Goal: Navigation & Orientation: Find specific page/section

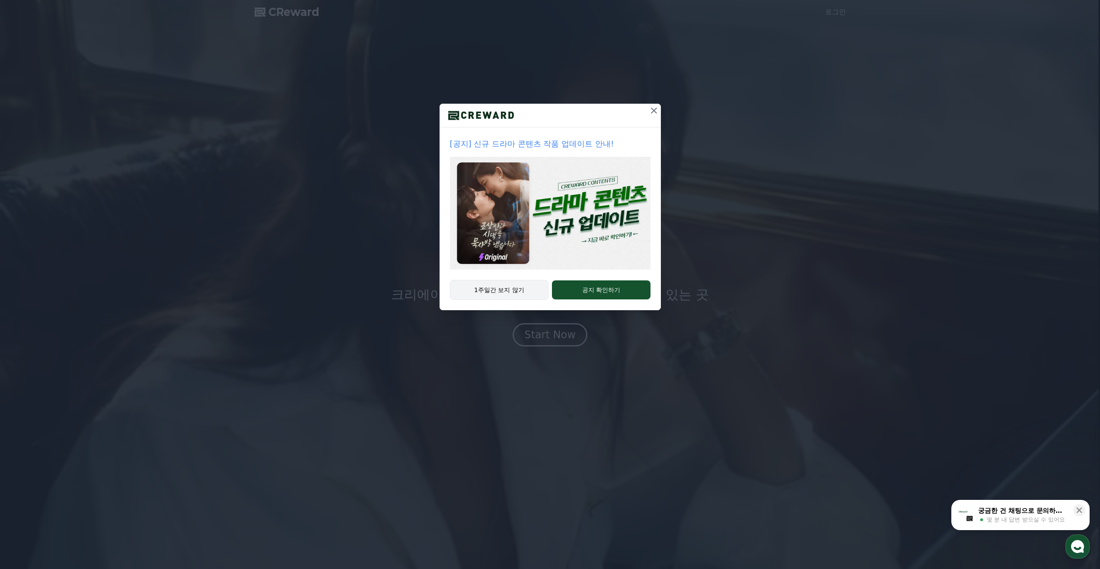
click at [514, 291] on button "1주일간 보지 않기" at bounding box center [499, 290] width 99 height 20
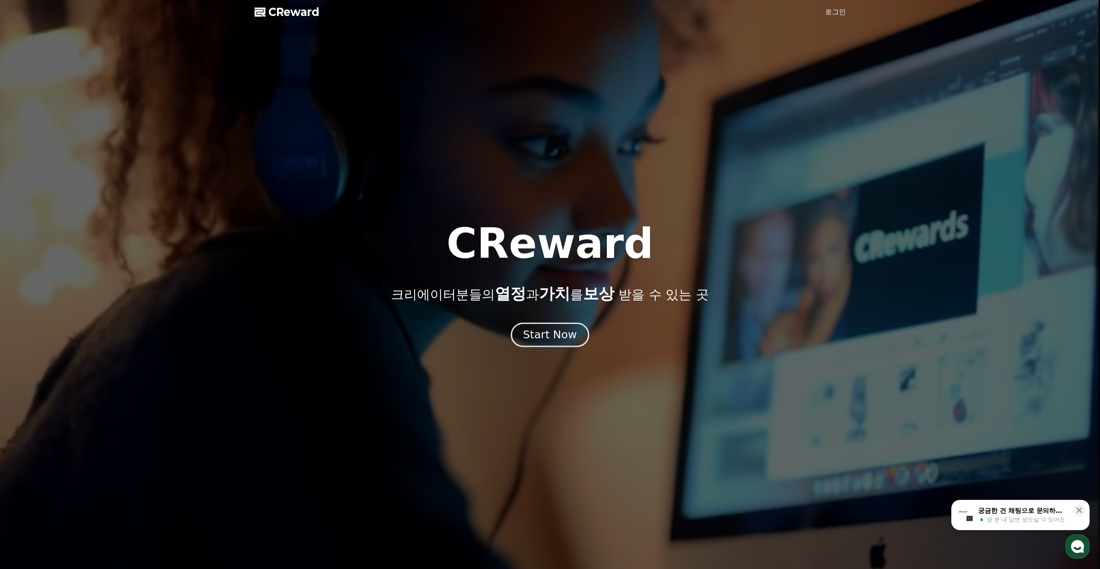
click at [557, 340] on div "Start Now" at bounding box center [550, 335] width 54 height 15
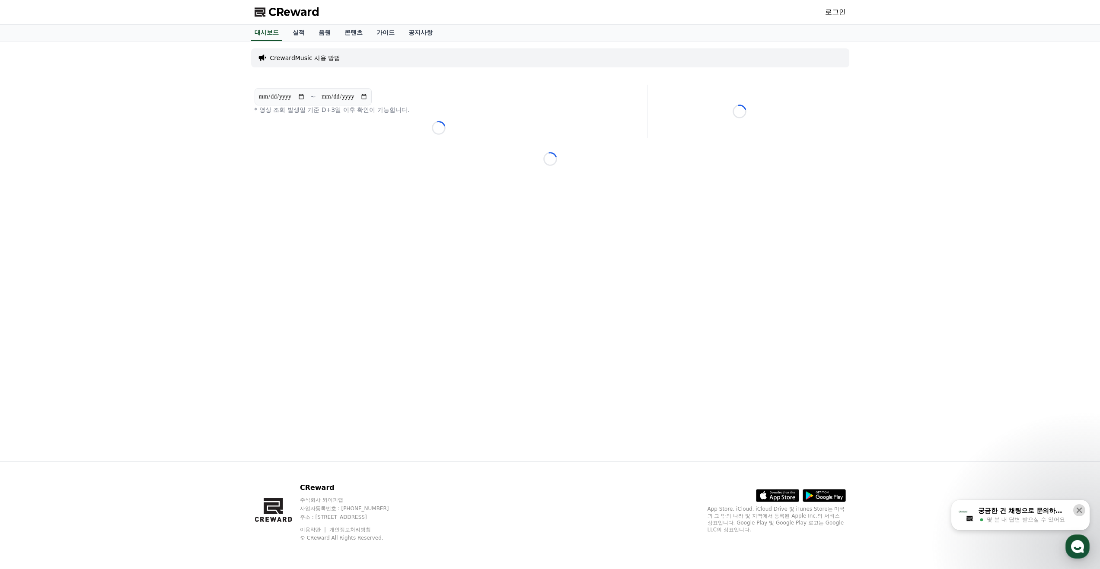
click at [1084, 511] on icon at bounding box center [1079, 510] width 9 height 9
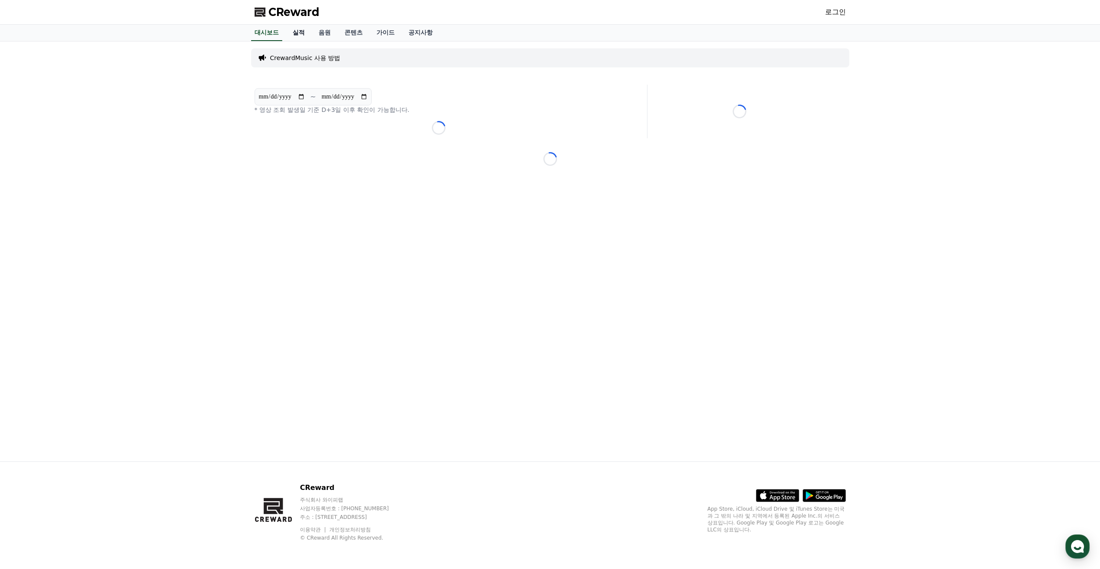
click at [296, 35] on link "실적" at bounding box center [299, 33] width 26 height 16
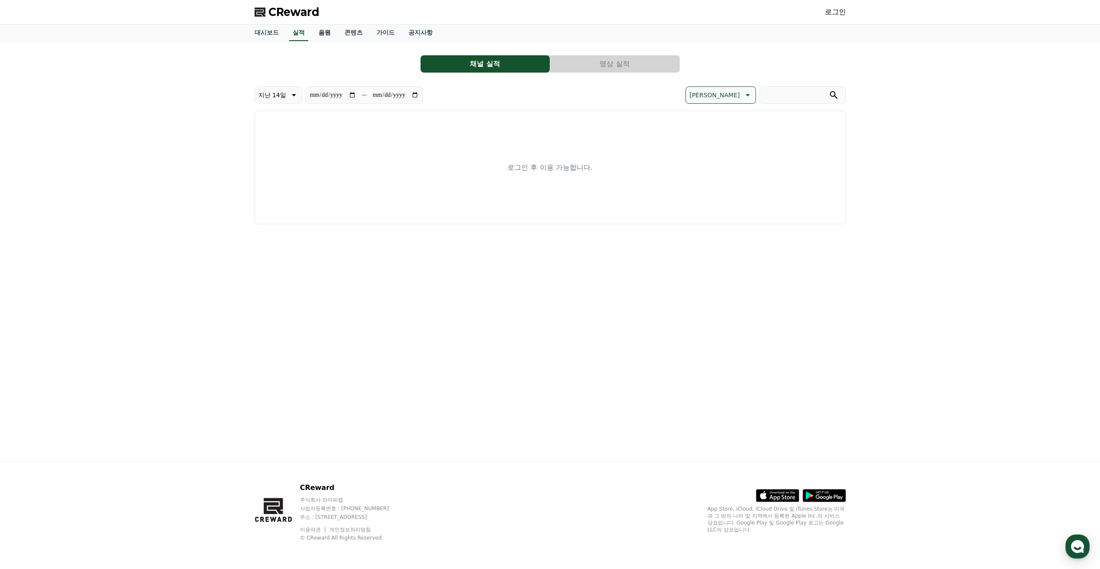
click at [330, 35] on link "음원" at bounding box center [325, 33] width 26 height 16
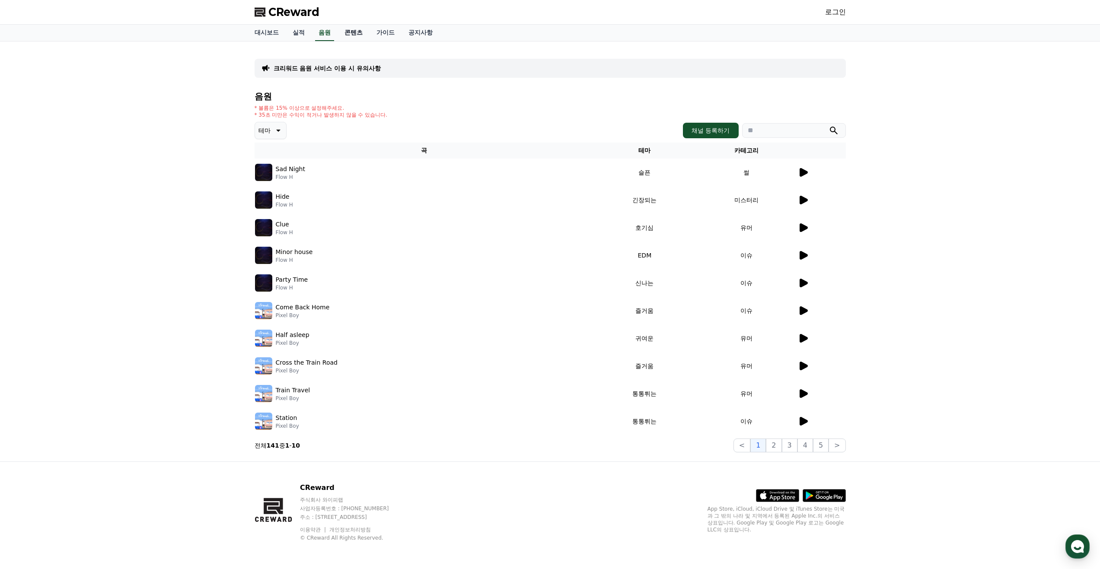
click at [349, 35] on link "콘텐츠" at bounding box center [354, 33] width 32 height 16
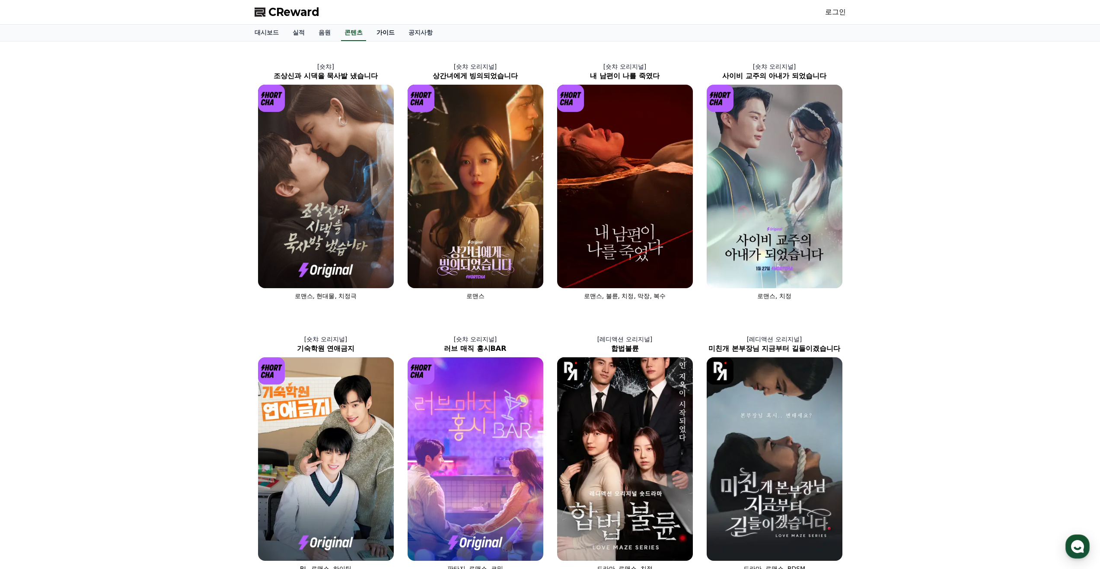
click at [374, 34] on link "가이드" at bounding box center [386, 33] width 32 height 16
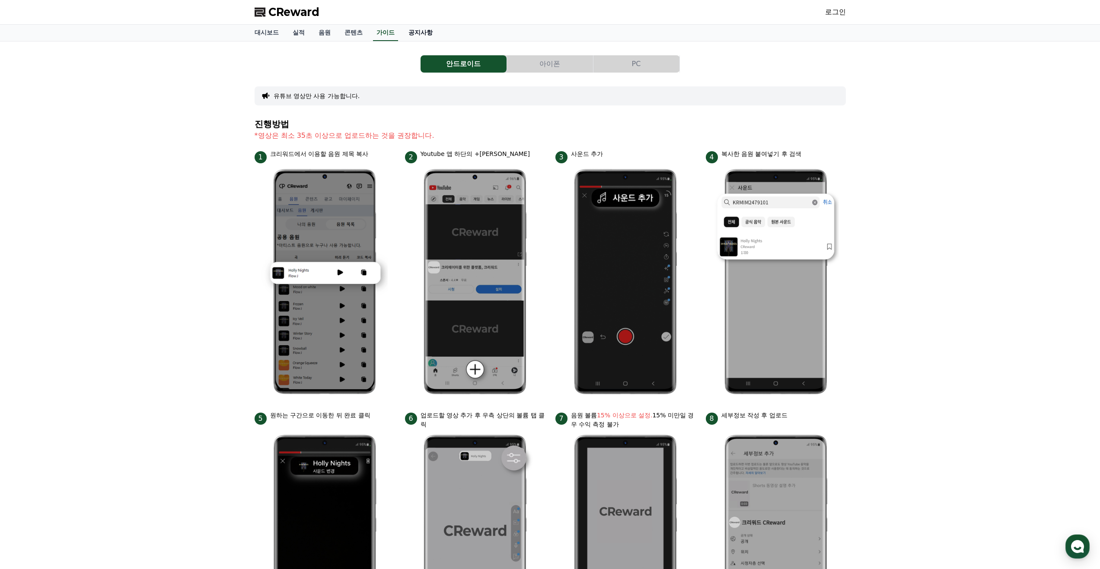
click at [418, 34] on link "공지사항" at bounding box center [421, 33] width 38 height 16
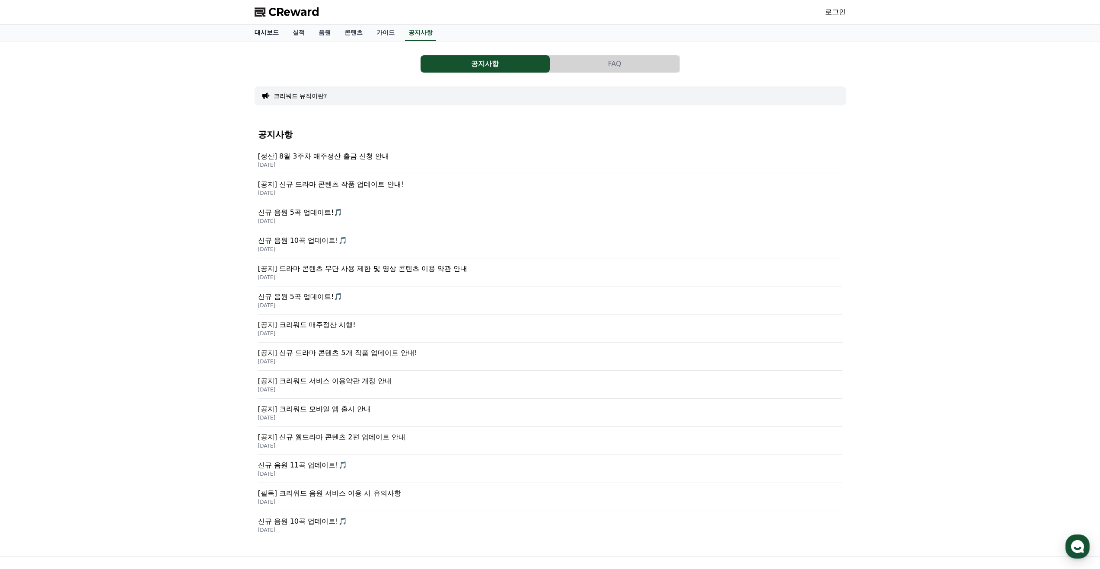
click at [272, 34] on link "대시보드" at bounding box center [267, 33] width 38 height 16
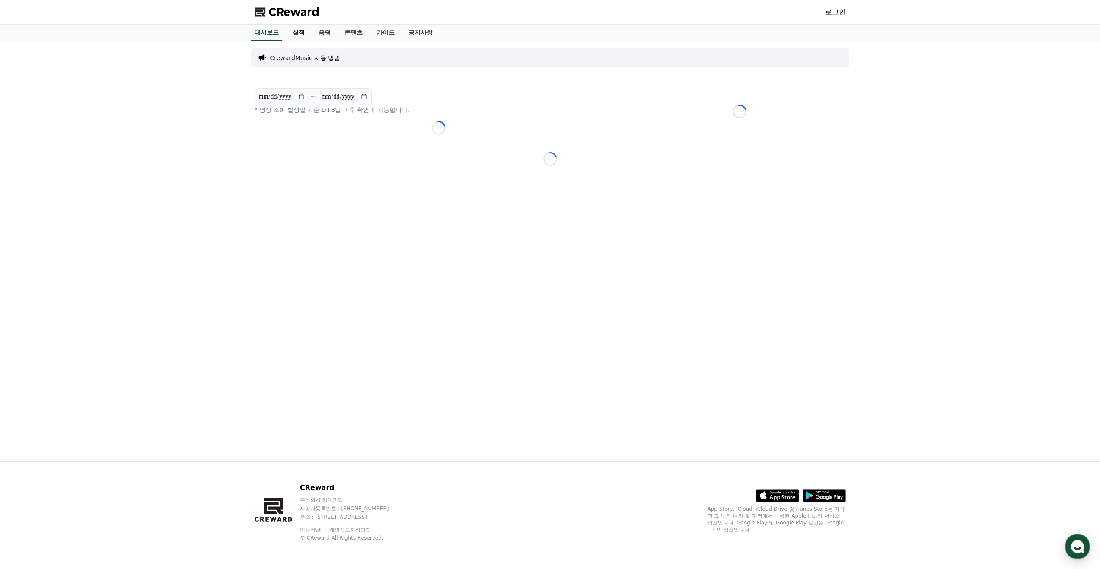
click at [301, 31] on link "실적" at bounding box center [299, 33] width 26 height 16
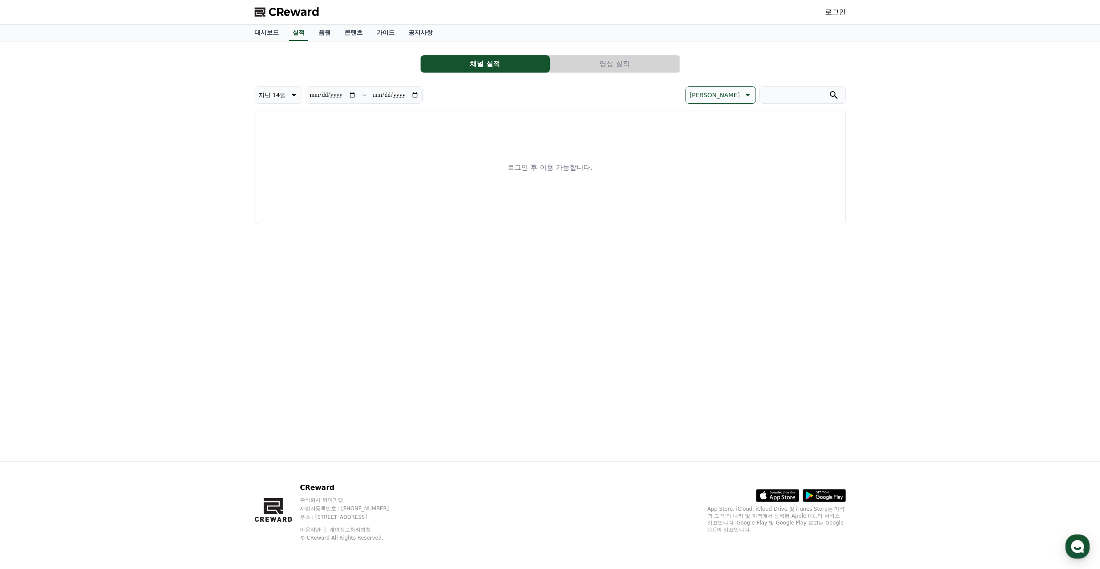
click at [476, 64] on button "채널 실적" at bounding box center [485, 63] width 129 height 17
click at [606, 76] on div "**********" at bounding box center [551, 136] width 592 height 176
click at [601, 70] on button "영상 실적" at bounding box center [614, 63] width 129 height 17
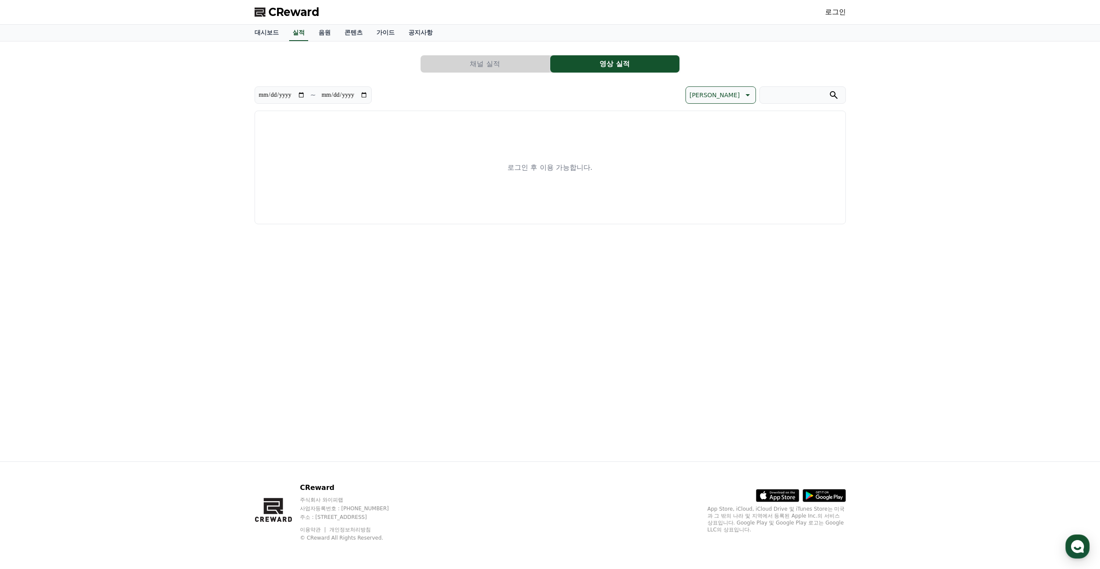
click at [494, 58] on button "채널 실적" at bounding box center [485, 63] width 129 height 17
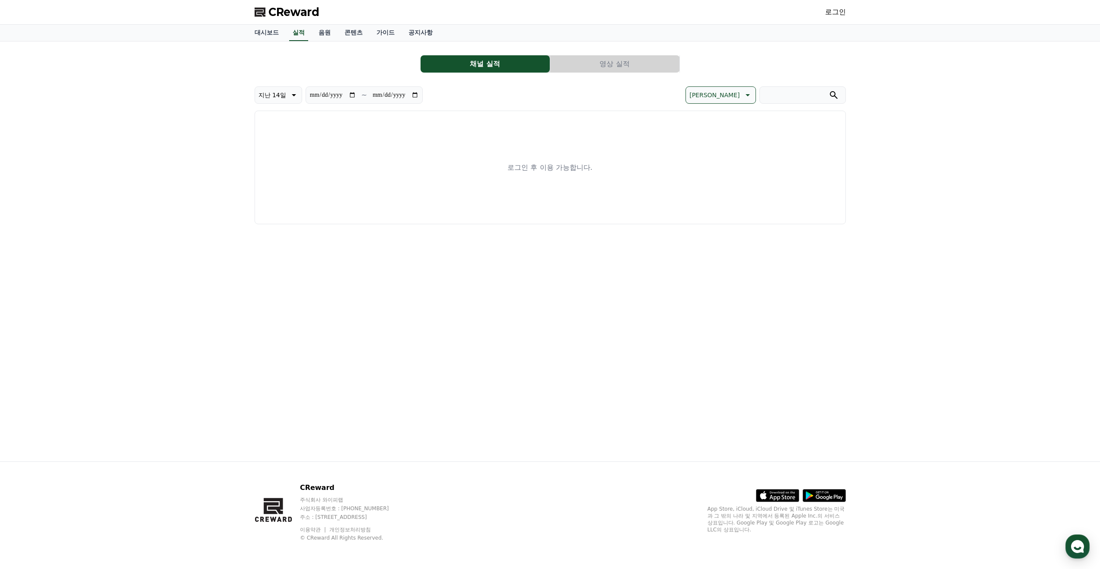
click at [841, 14] on link "로그인" at bounding box center [835, 12] width 21 height 10
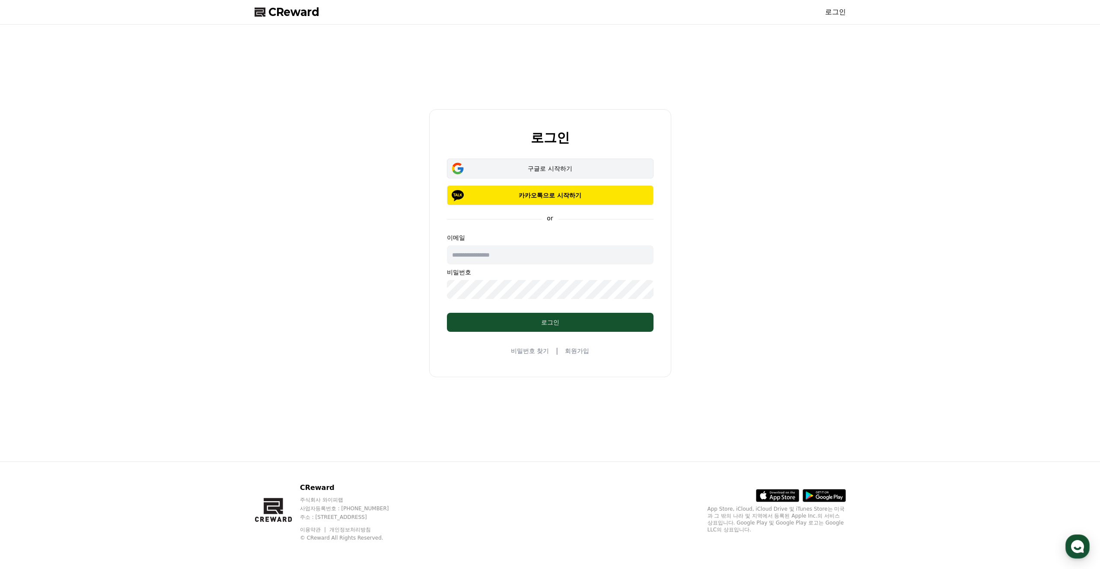
click at [538, 171] on div "구글로 시작하기" at bounding box center [551, 168] width 182 height 9
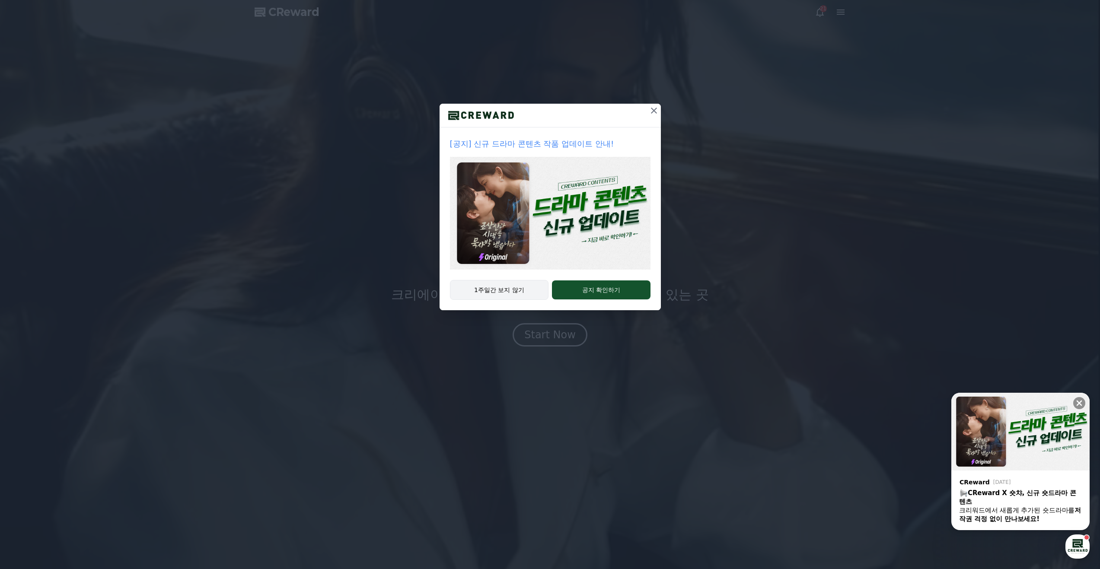
click at [522, 285] on button "1주일간 보지 않기" at bounding box center [499, 290] width 99 height 20
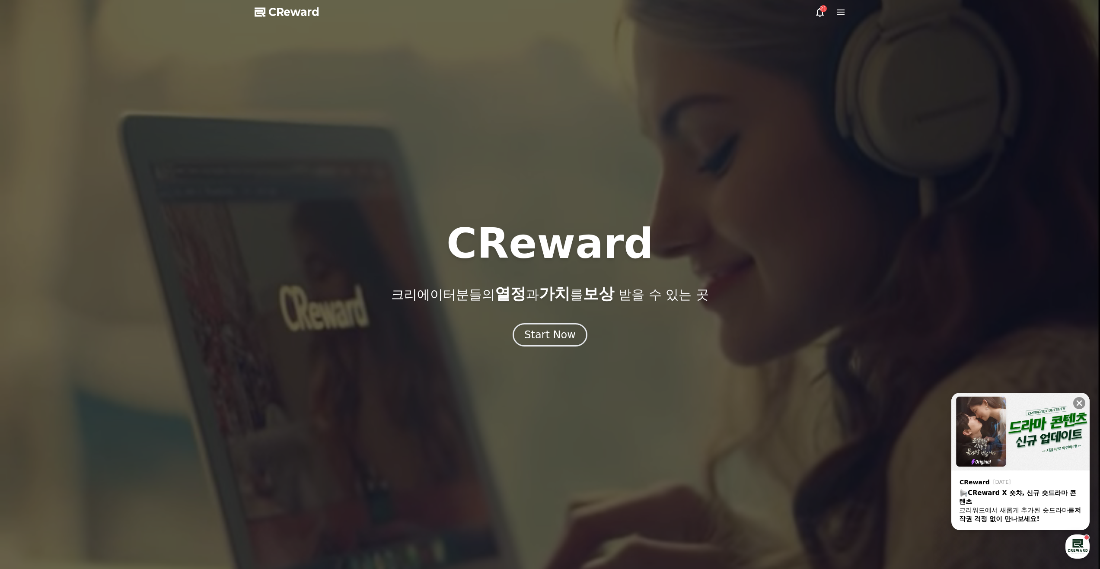
click at [819, 13] on icon at bounding box center [820, 12] width 10 height 10
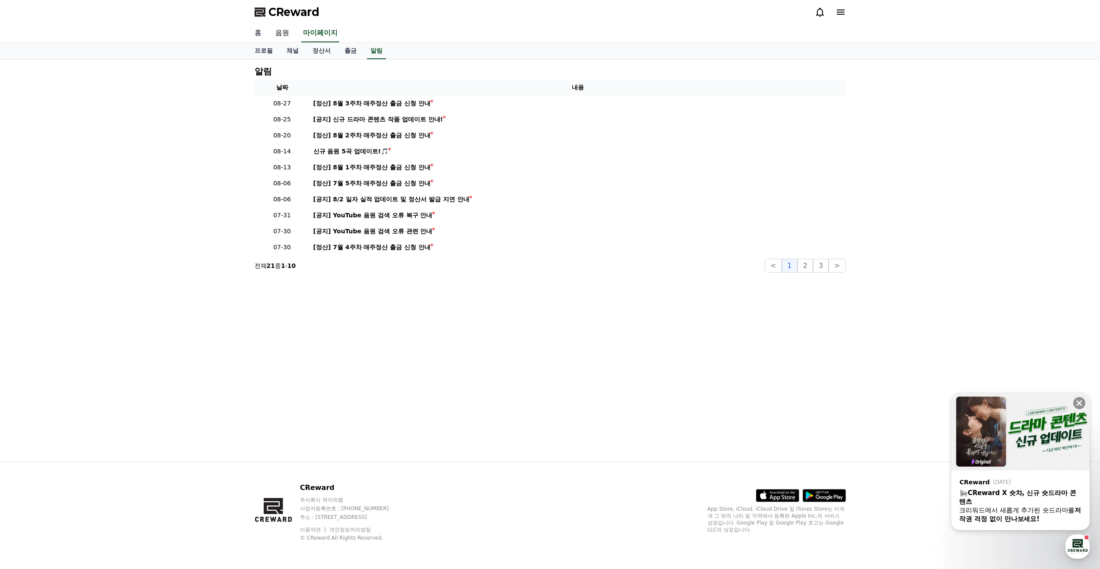
click at [262, 35] on link "홈" at bounding box center [258, 33] width 21 height 18
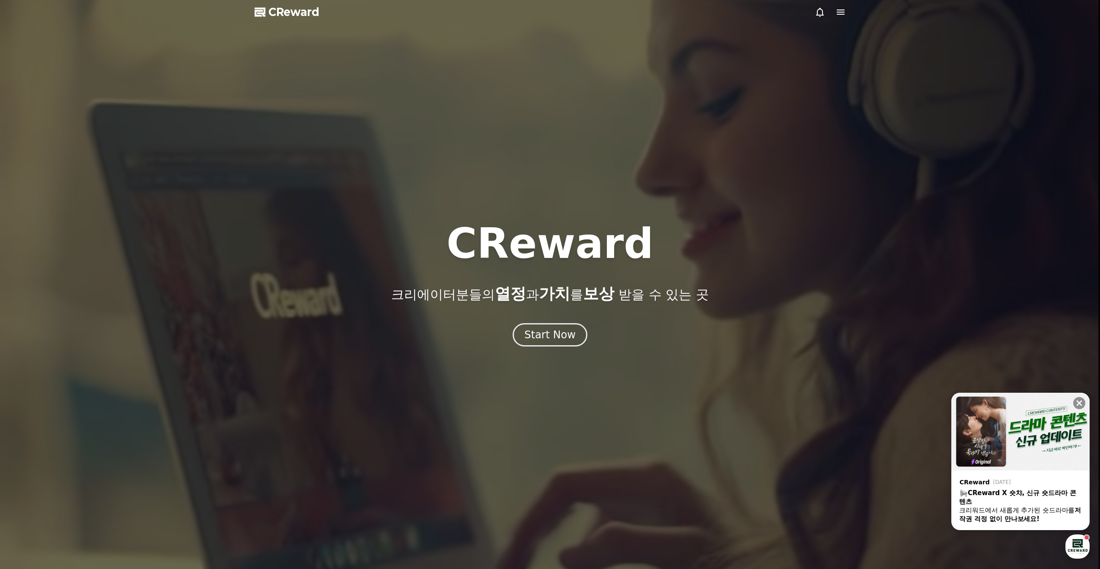
click at [299, 16] on span "CReward" at bounding box center [294, 12] width 51 height 14
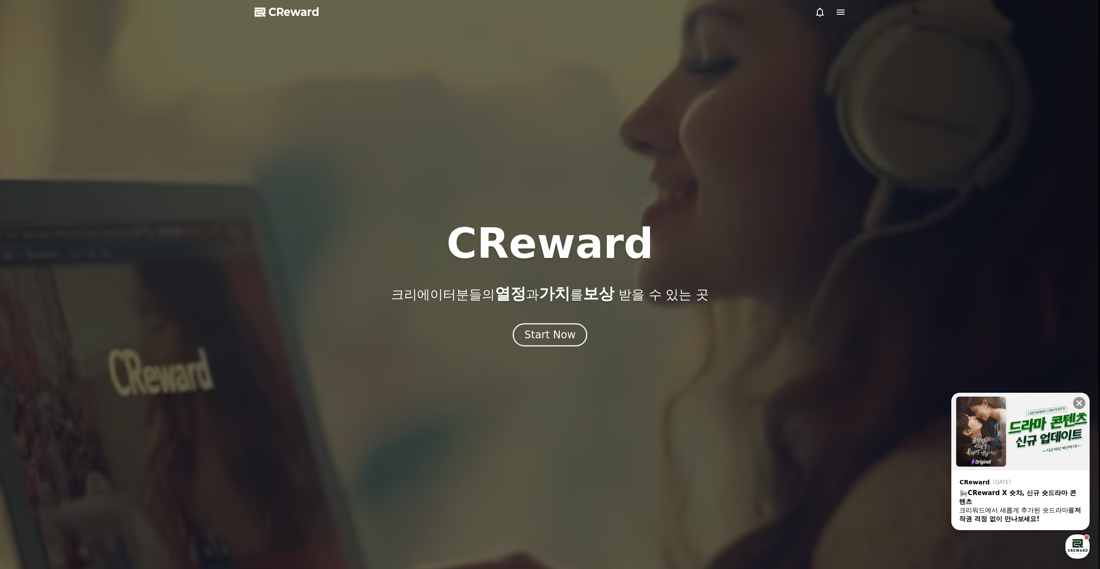
click at [295, 12] on span "CReward" at bounding box center [294, 12] width 51 height 14
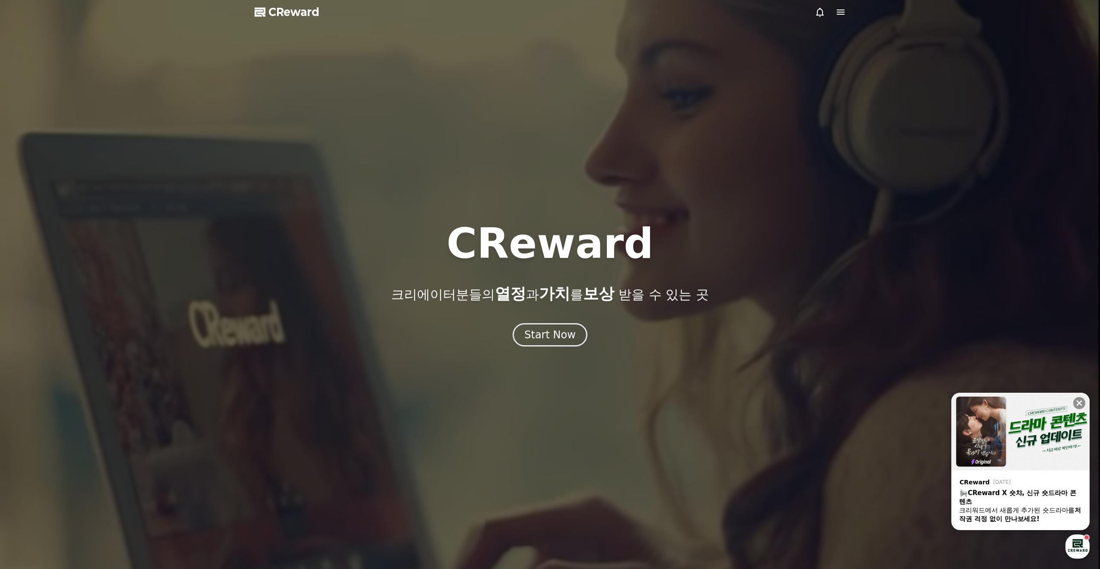
click at [841, 7] on icon at bounding box center [841, 12] width 10 height 10
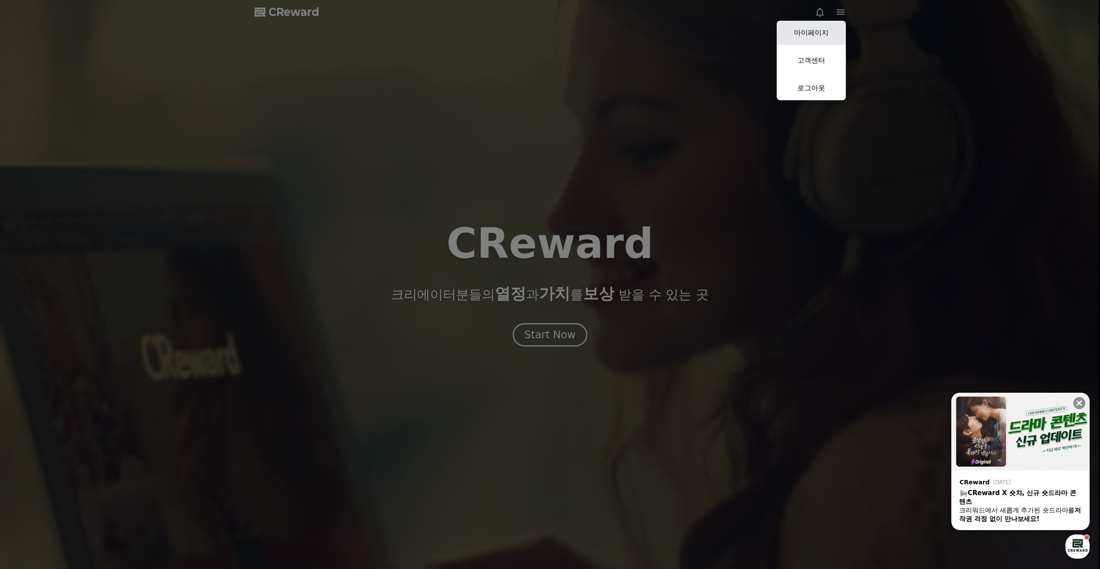
click at [823, 27] on link "마이페이지" at bounding box center [811, 33] width 69 height 24
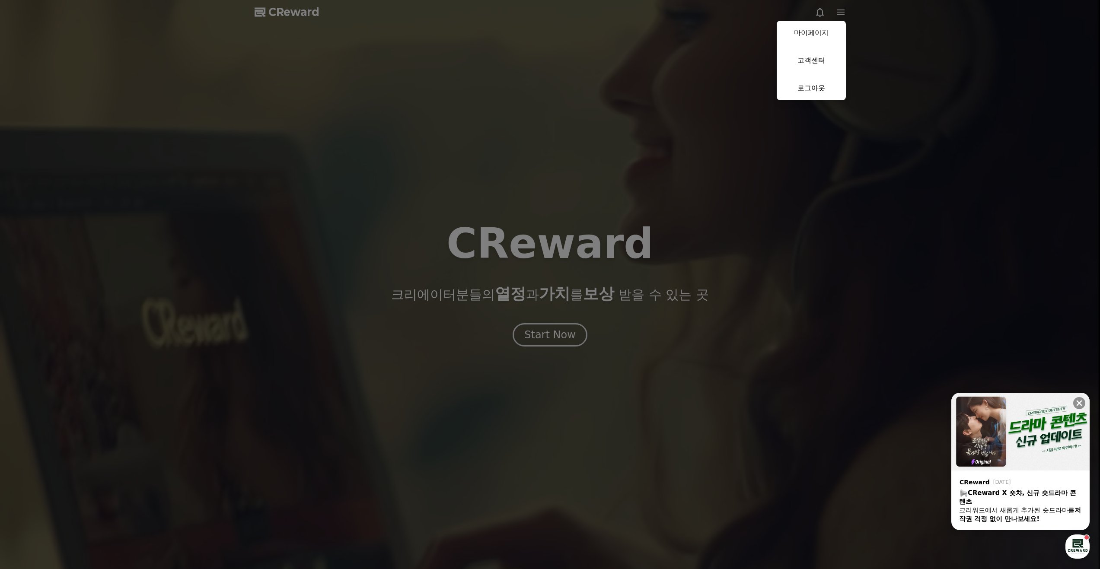
select select "**********"
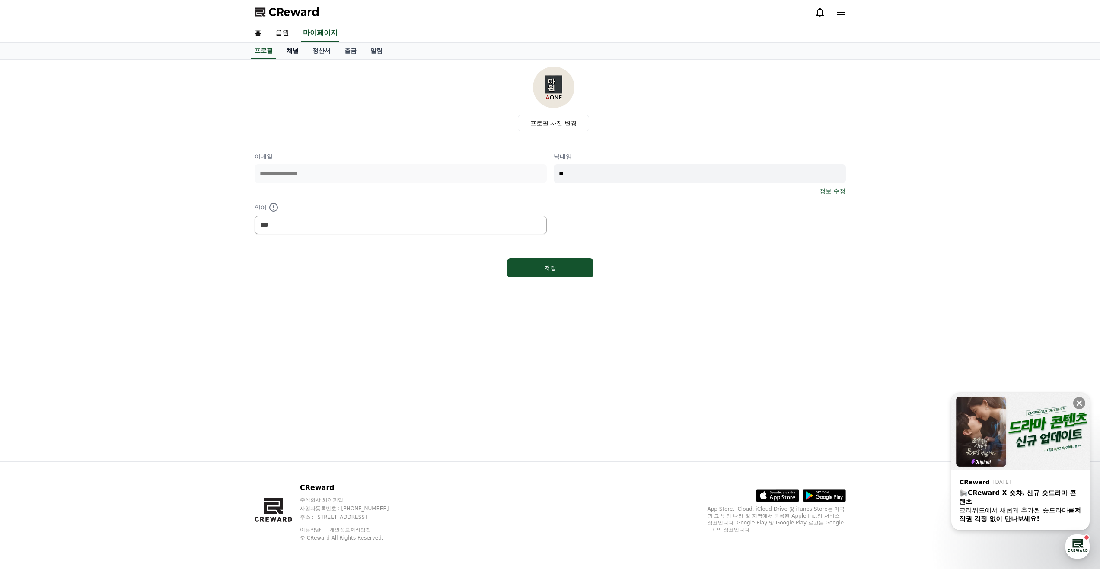
click at [295, 49] on link "채널" at bounding box center [293, 51] width 26 height 16
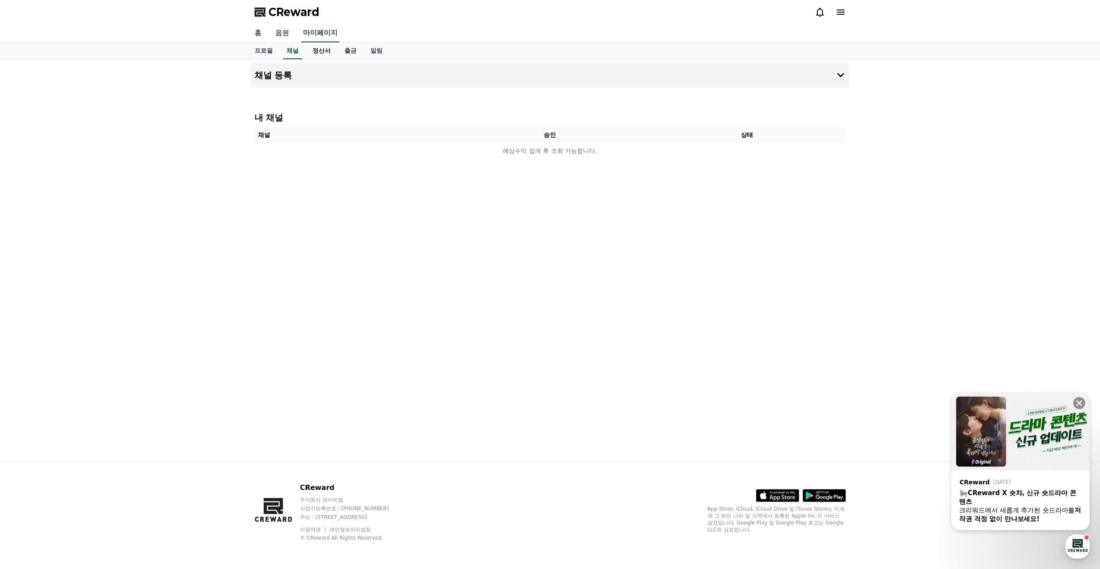
click at [316, 52] on link "정산서" at bounding box center [322, 51] width 32 height 16
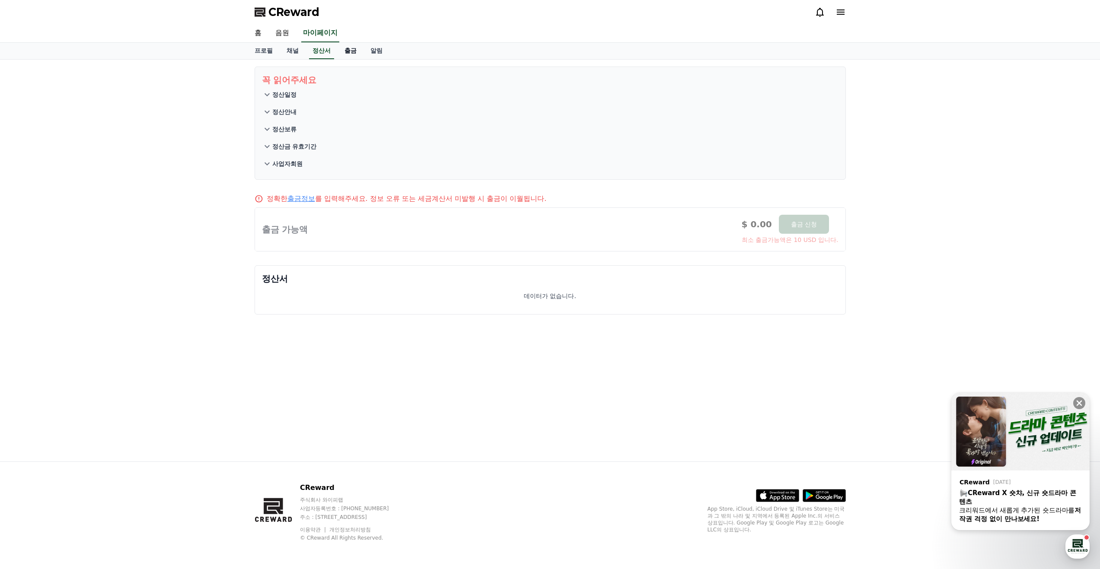
click at [339, 52] on link "출금" at bounding box center [351, 51] width 26 height 16
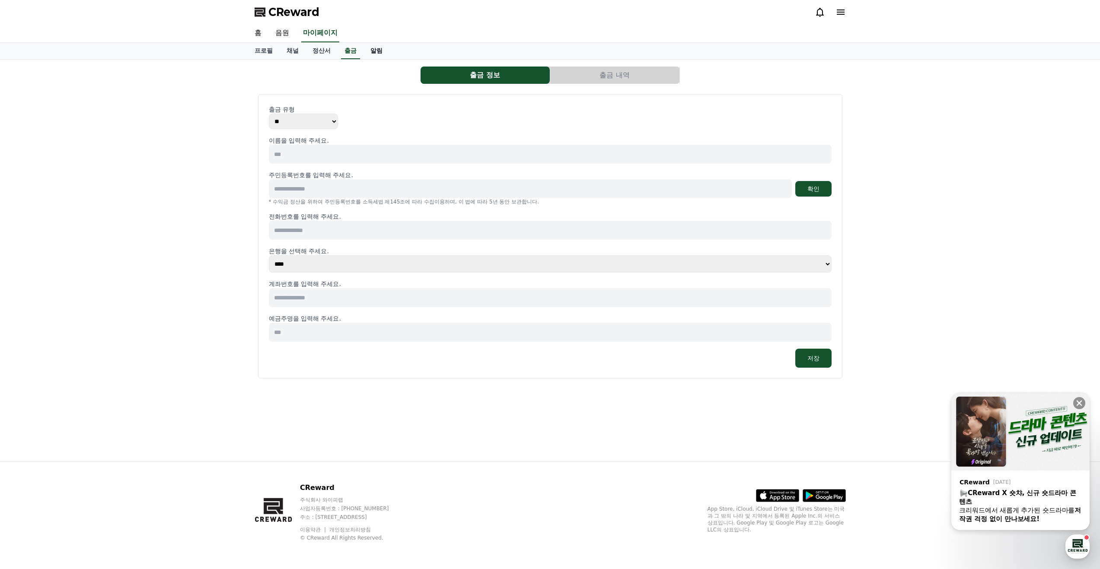
click at [371, 52] on link "알림" at bounding box center [377, 51] width 26 height 16
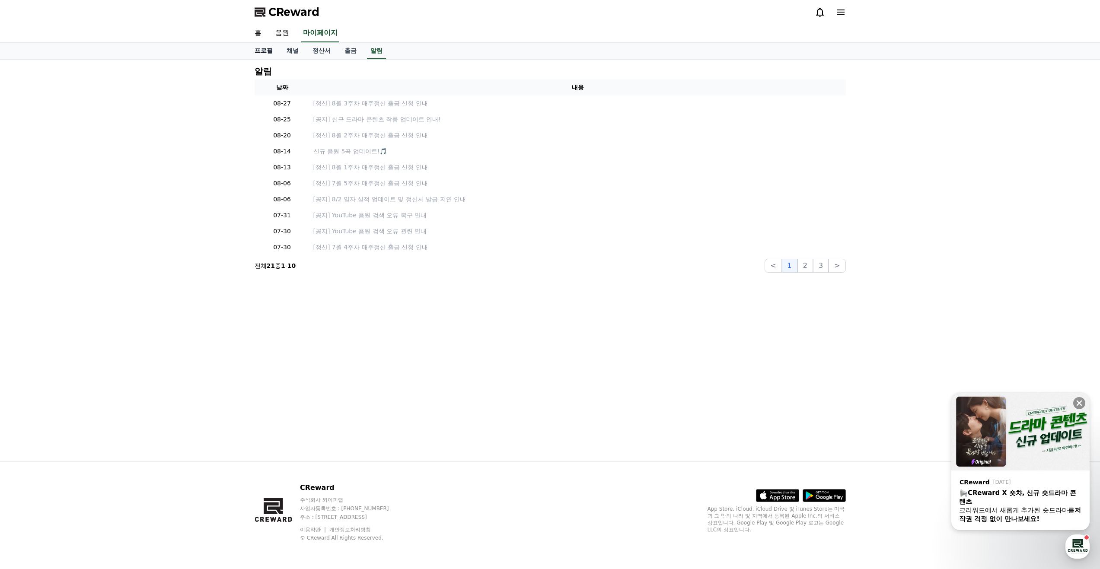
click at [267, 52] on link "프로필" at bounding box center [264, 51] width 32 height 16
select select "**********"
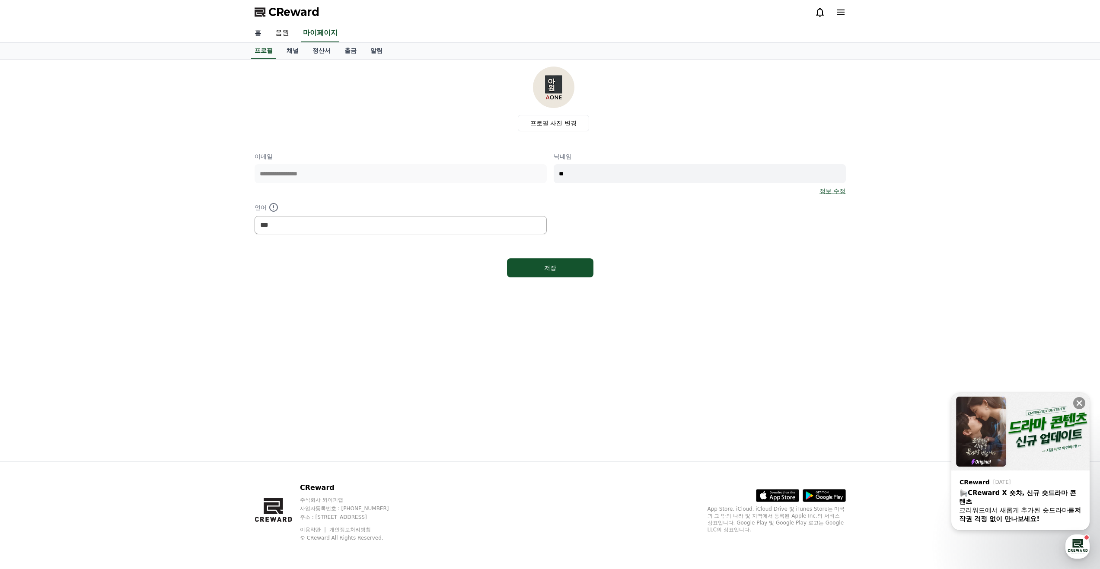
click at [260, 33] on link "홈" at bounding box center [258, 33] width 21 height 18
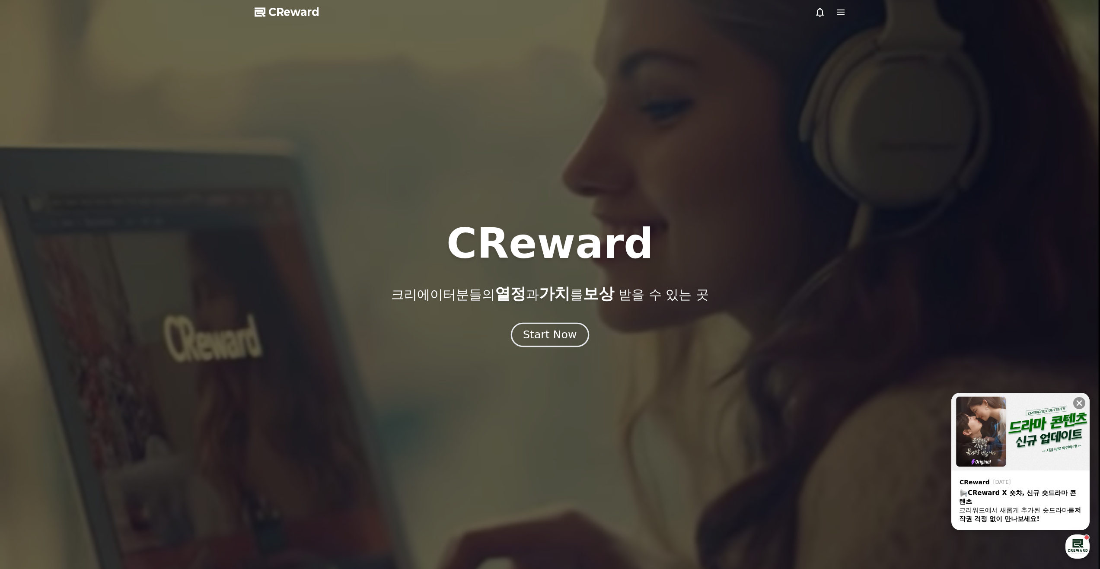
click at [546, 332] on div "Start Now" at bounding box center [550, 335] width 54 height 15
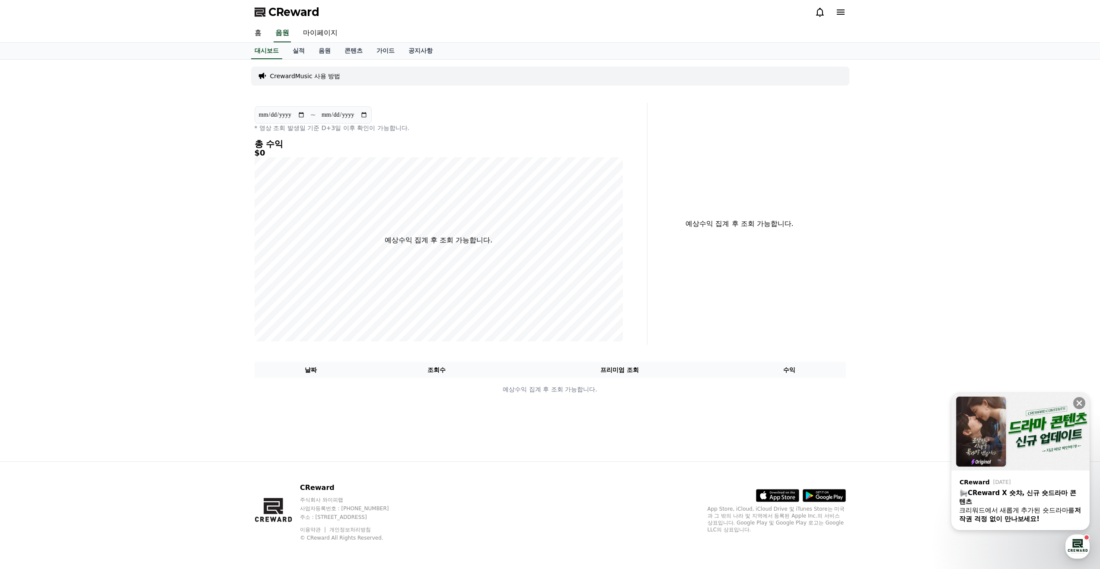
click at [299, 77] on p "CrewardMusic 사용 방법" at bounding box center [305, 76] width 70 height 9
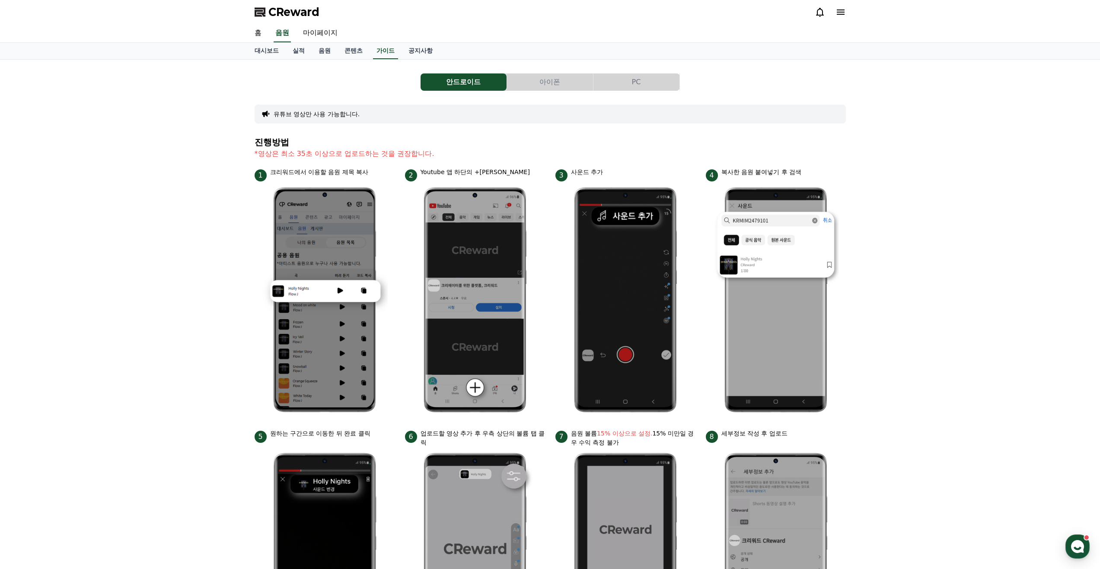
click at [635, 83] on button "PC" at bounding box center [637, 82] width 86 height 17
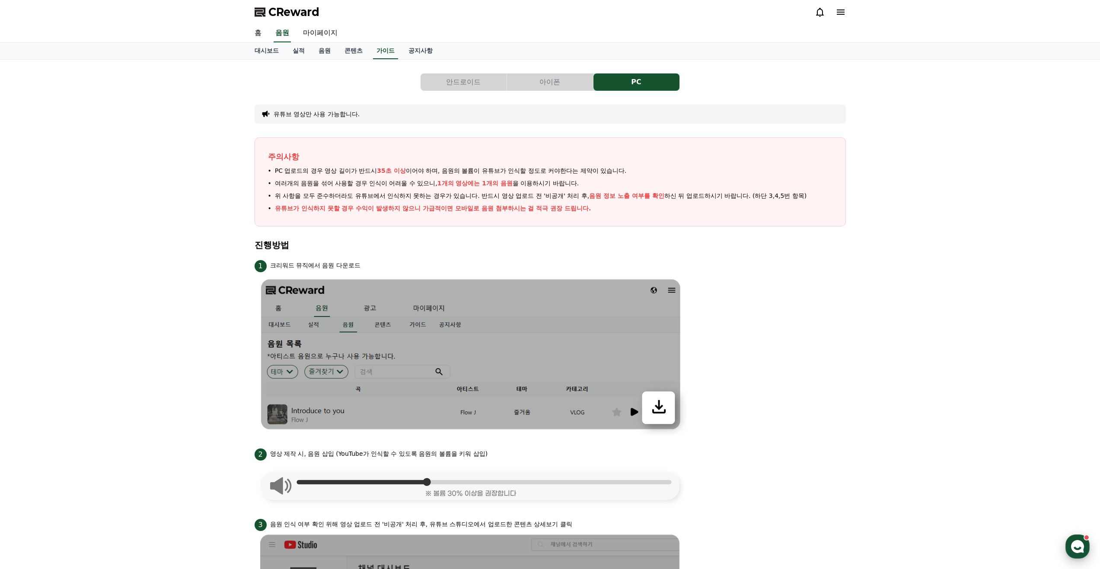
click at [1079, 549] on icon "button" at bounding box center [1078, 547] width 16 height 16
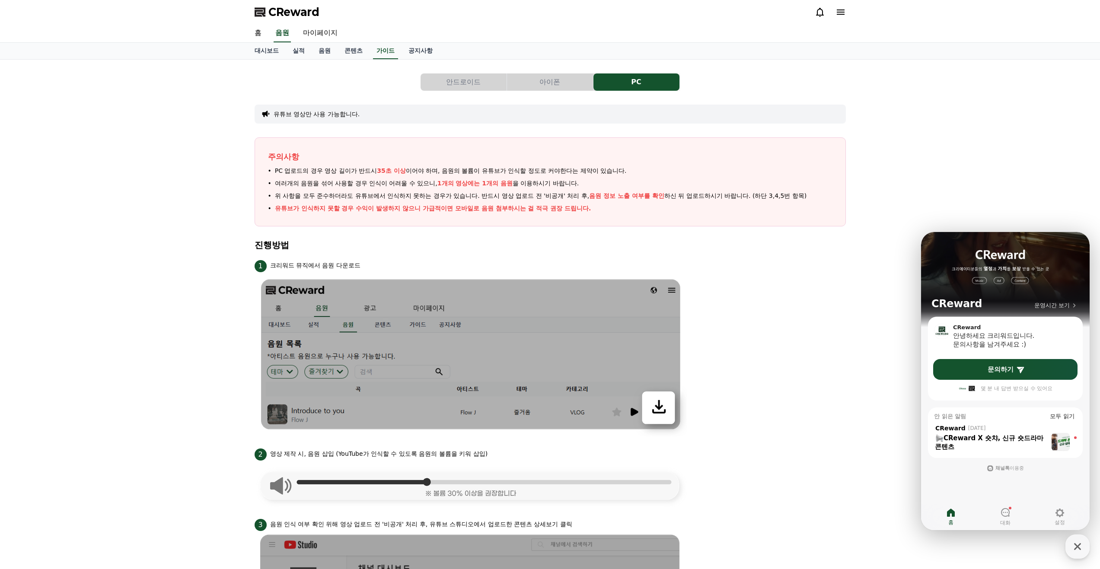
click at [897, 476] on div "안드로이드 아이폰 PC 유튜브 영상만 사용 가능합니다. 주의사항 PC 업로드의 경우 영상 길이가 반드시 35초 이상 이어야 하며, 음원의 볼륨…" at bounding box center [550, 570] width 1100 height 1020
click at [419, 48] on link "공지사항" at bounding box center [421, 51] width 38 height 16
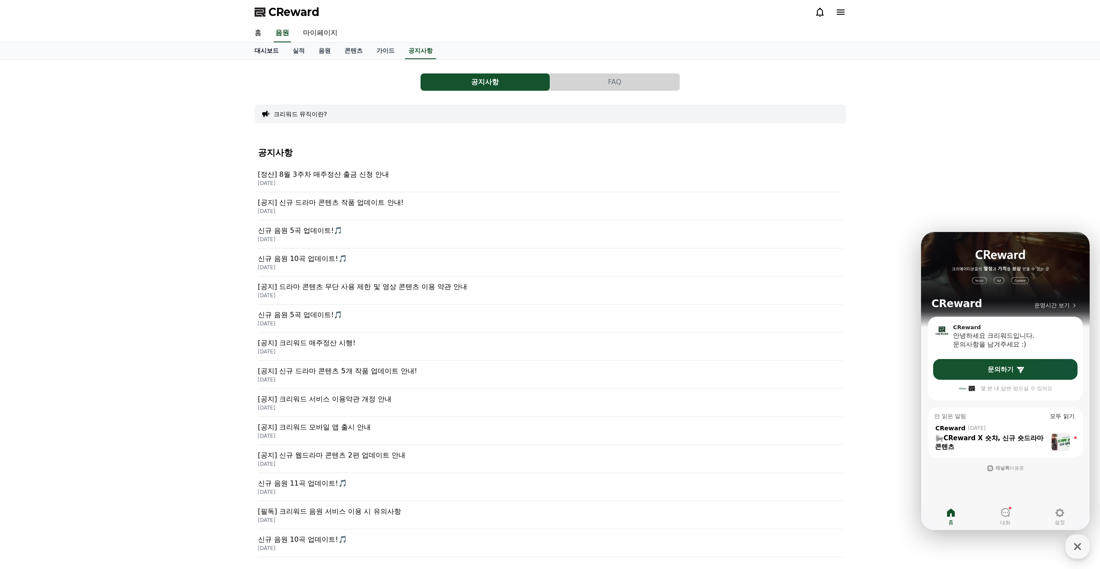
click at [265, 49] on link "대시보드" at bounding box center [267, 51] width 38 height 16
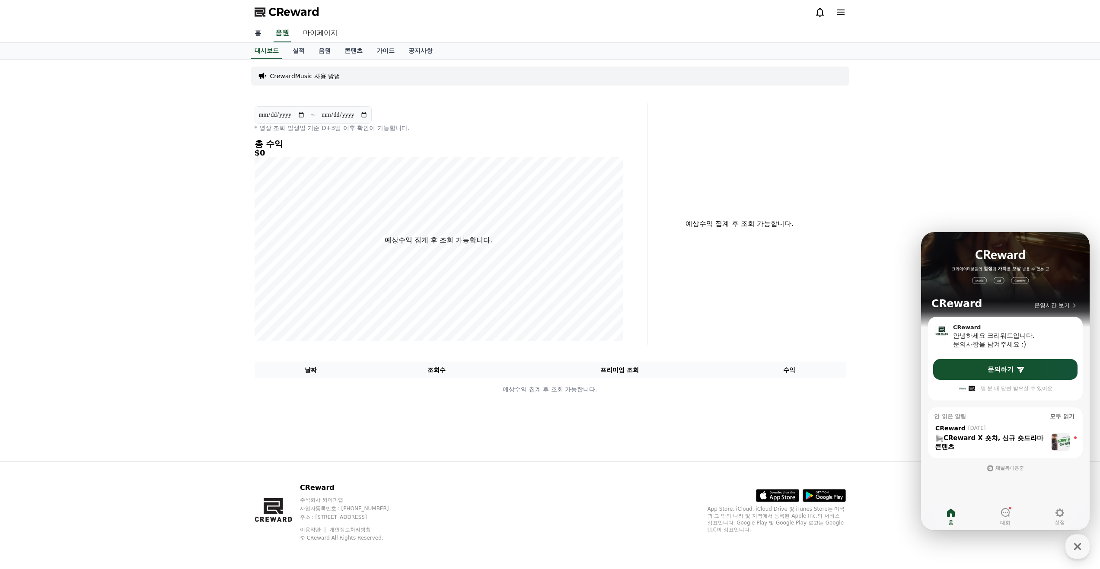
click at [260, 35] on link "홈" at bounding box center [258, 33] width 21 height 18
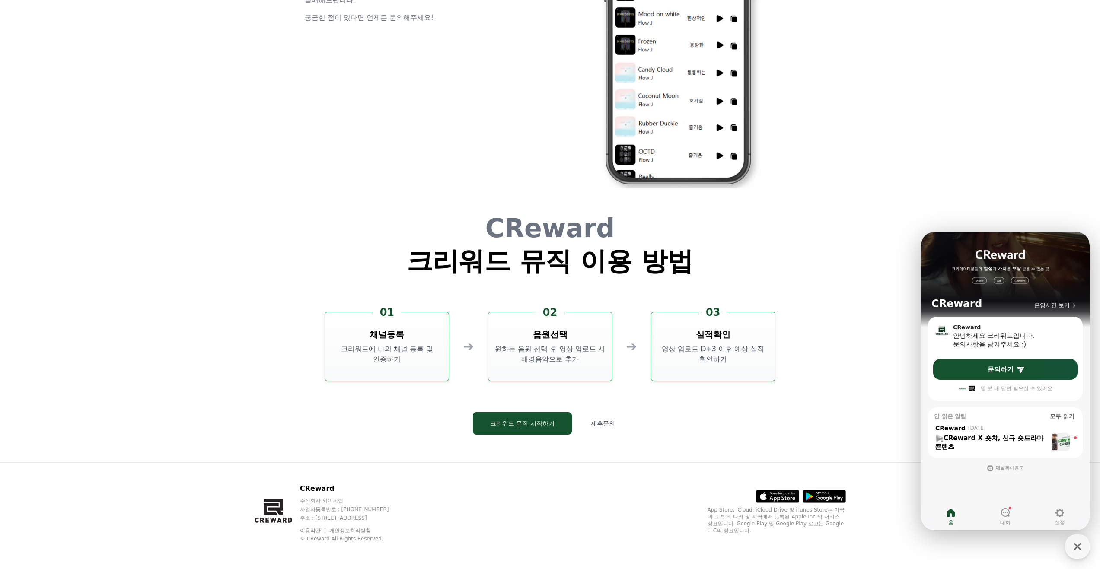
scroll to position [2343, 0]
click at [527, 424] on button "크리워드 뮤직 시작하기" at bounding box center [522, 423] width 99 height 22
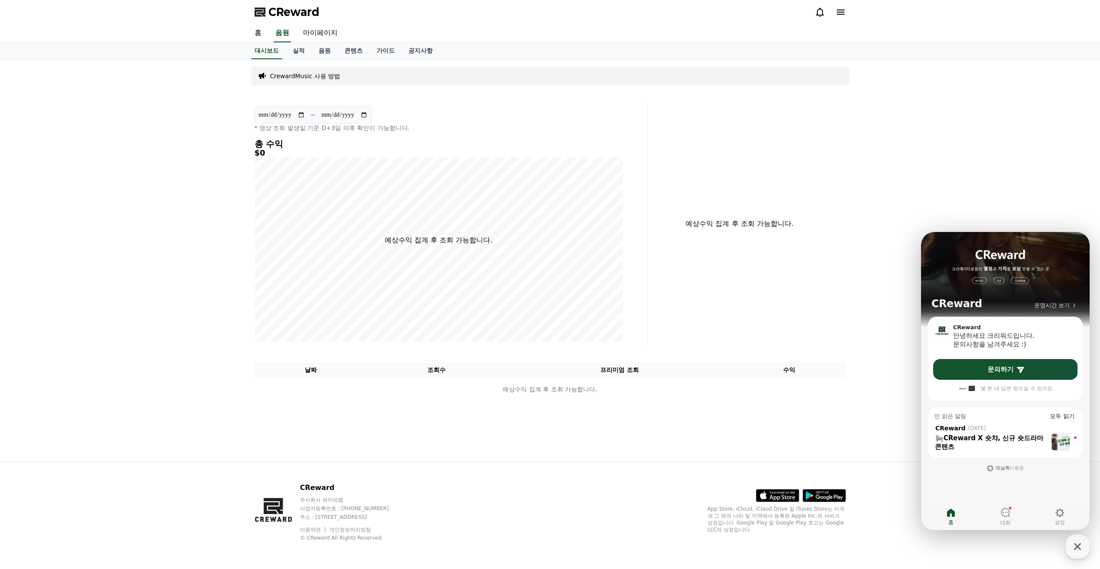
click at [840, 13] on icon at bounding box center [841, 12] width 10 height 10
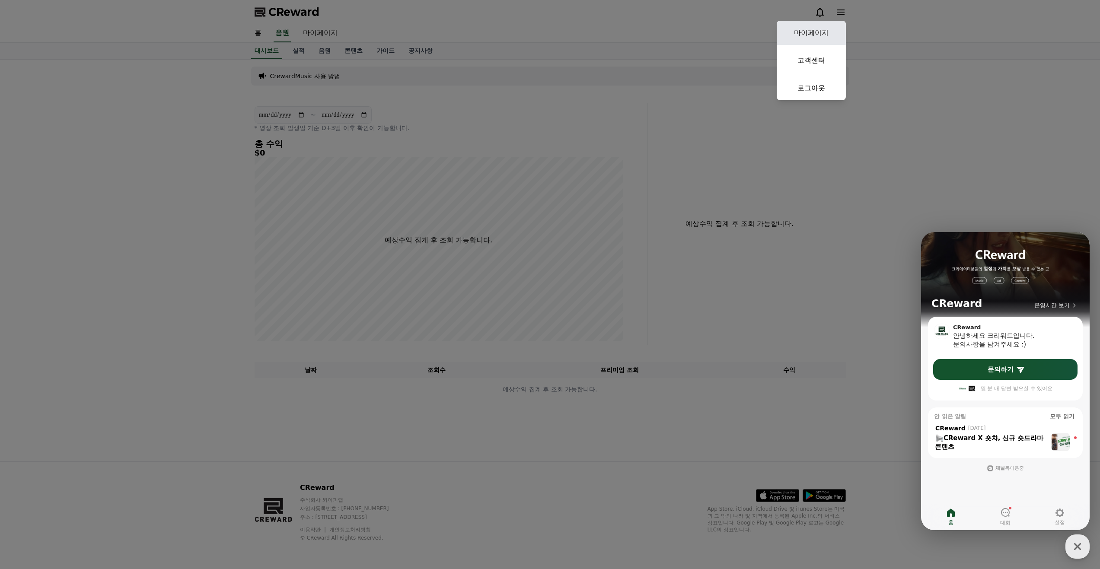
click at [816, 32] on link "마이페이지" at bounding box center [811, 33] width 69 height 24
select select "**********"
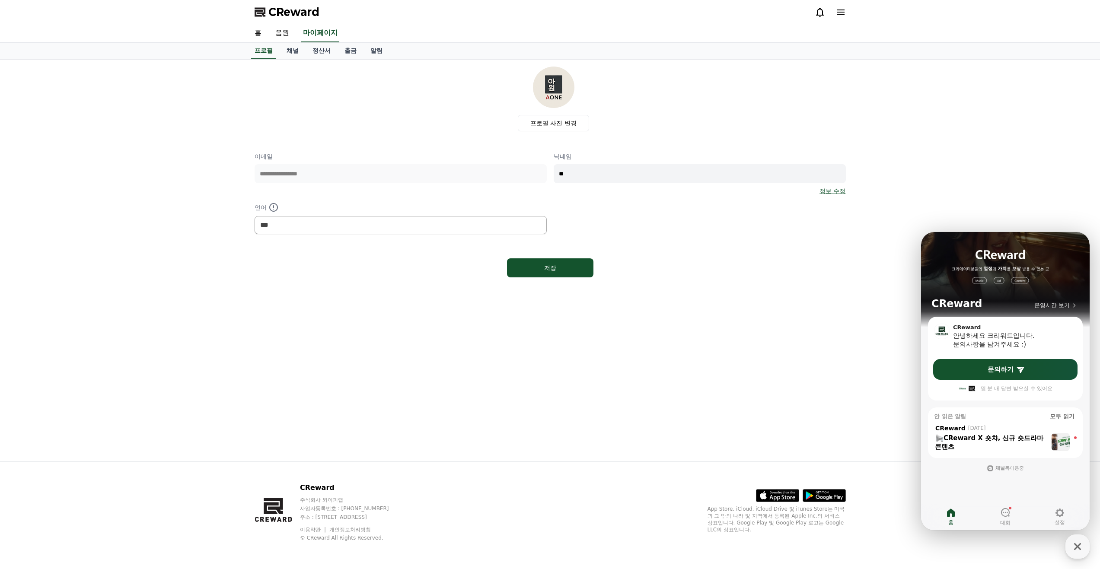
click at [568, 175] on input "**" at bounding box center [700, 173] width 292 height 19
drag, startPoint x: 557, startPoint y: 176, endPoint x: 573, endPoint y: 173, distance: 16.5
click at [563, 176] on input "**" at bounding box center [700, 173] width 292 height 19
click at [574, 173] on input "**" at bounding box center [700, 173] width 292 height 19
click at [722, 182] on input "**" at bounding box center [700, 173] width 292 height 19
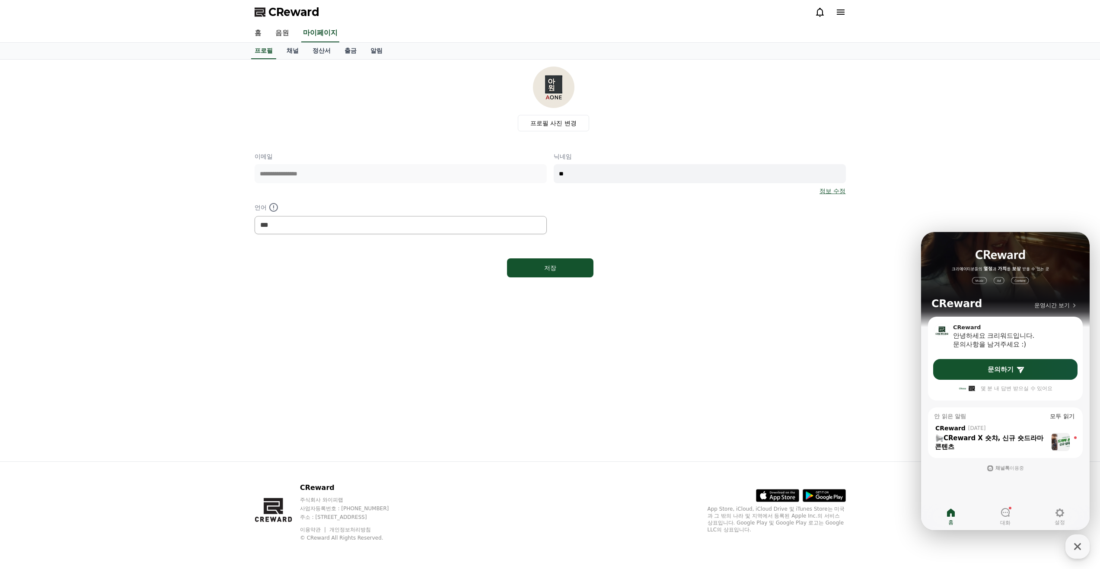
click at [841, 16] on icon at bounding box center [841, 12] width 10 height 10
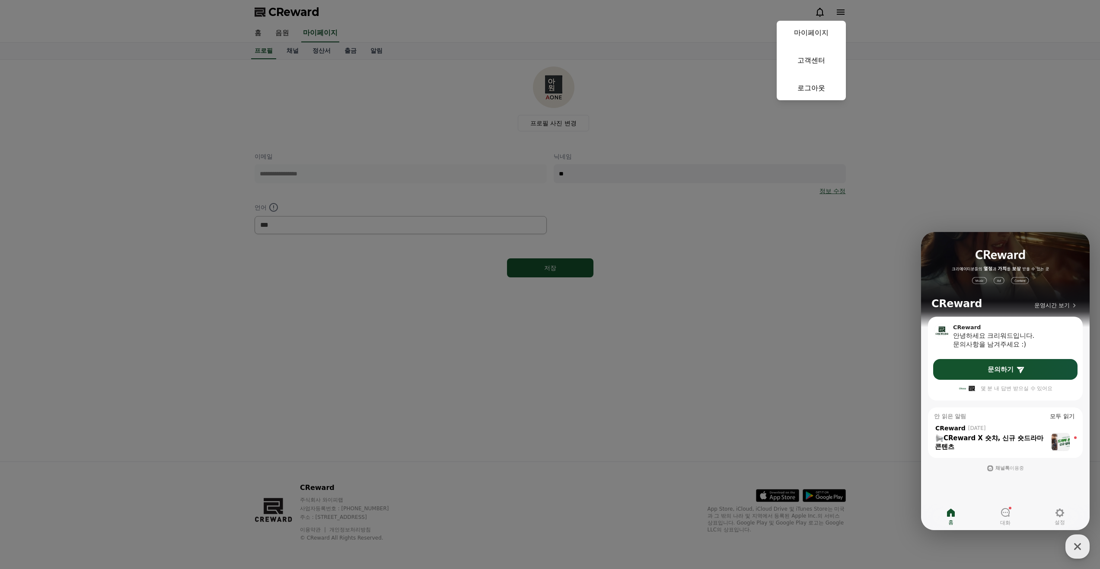
click at [687, 110] on button "close" at bounding box center [550, 284] width 1100 height 569
